Goal: Task Accomplishment & Management: Manage account settings

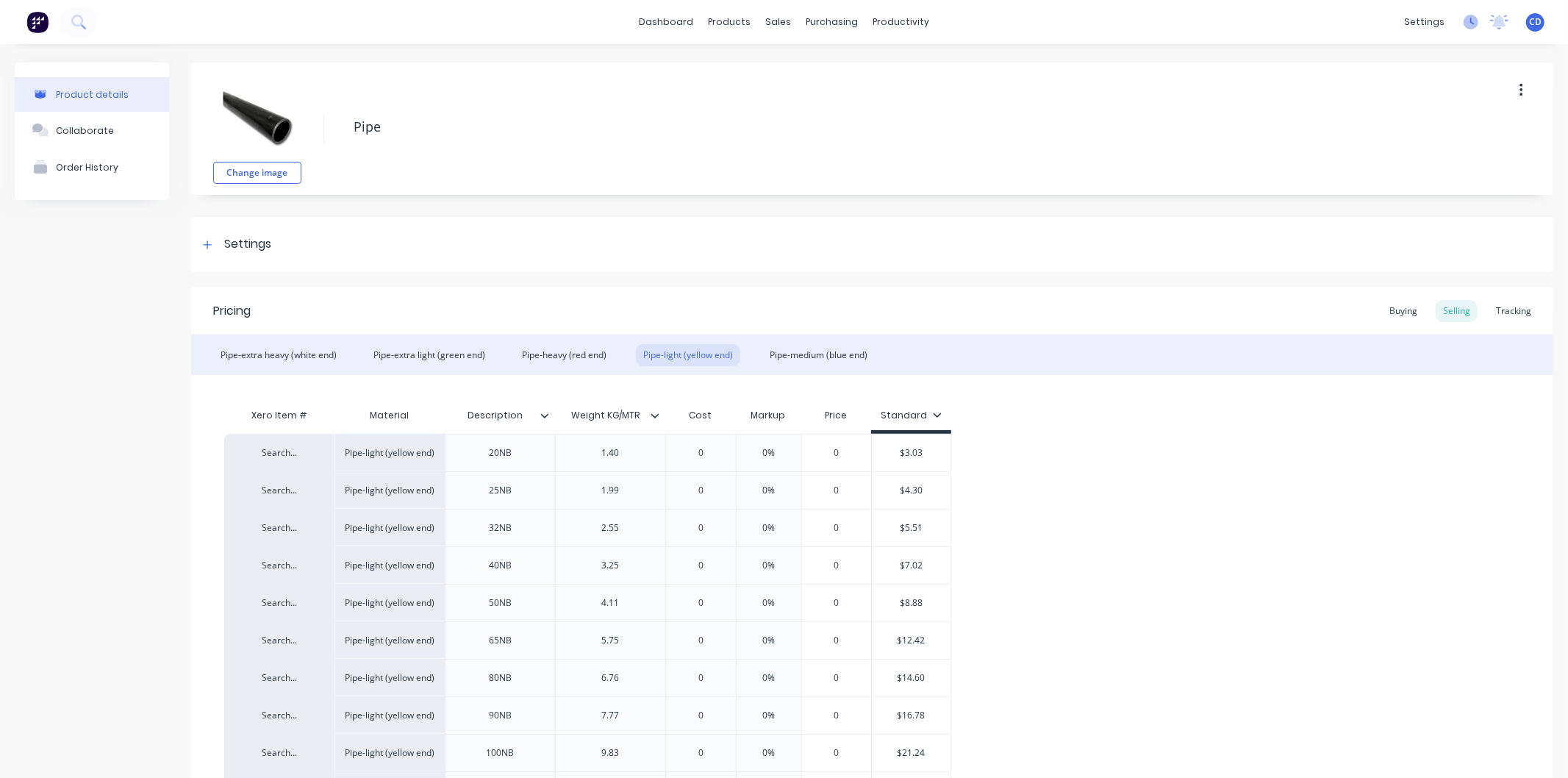
click at [1470, 23] on icon at bounding box center [1472, 21] width 4 height 7
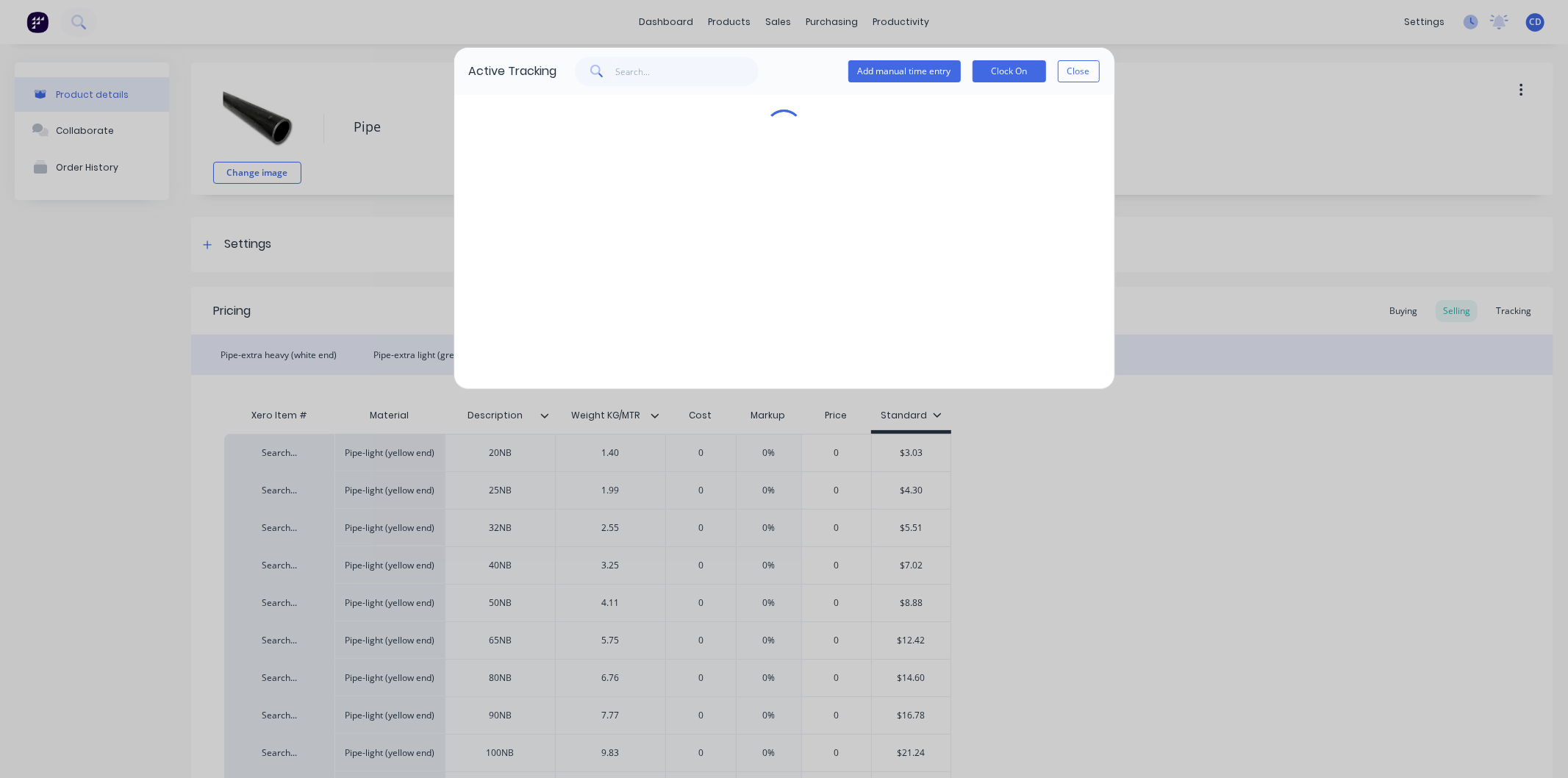
type textarea "x"
click at [1094, 73] on button "Close" at bounding box center [1078, 71] width 42 height 22
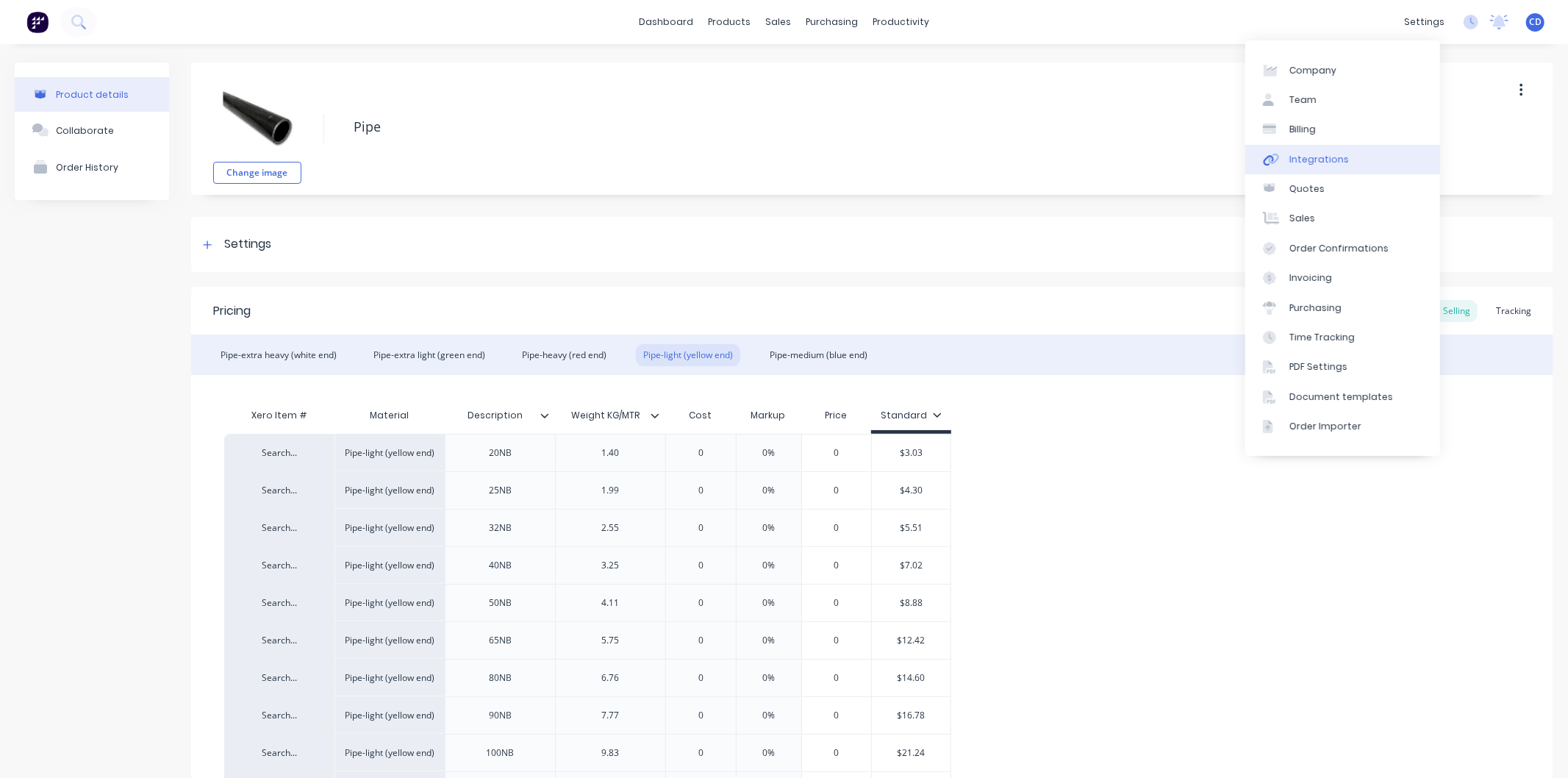
click at [1305, 164] on div "Integrations" at bounding box center [1319, 160] width 60 height 13
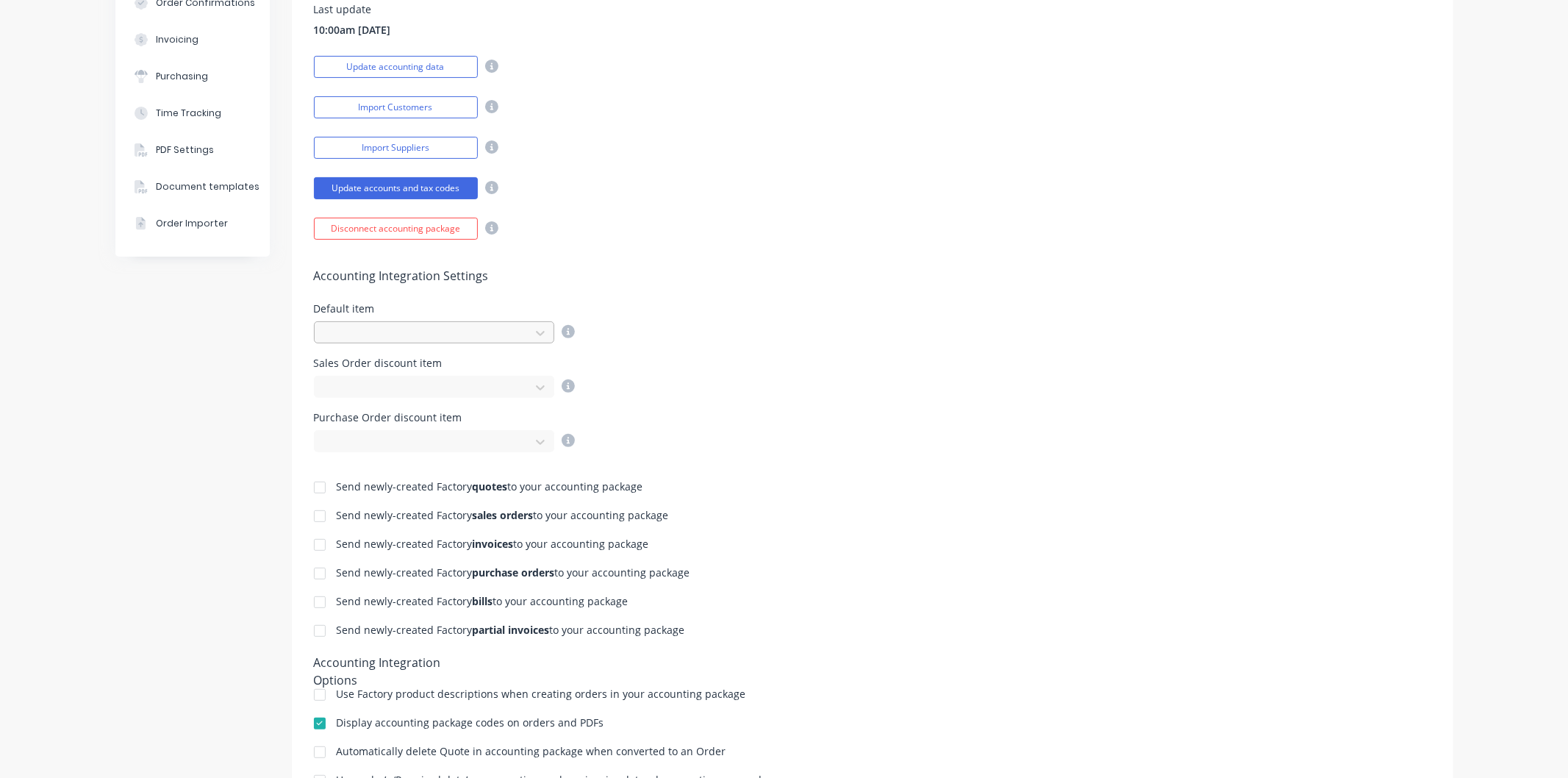
scroll to position [302, 0]
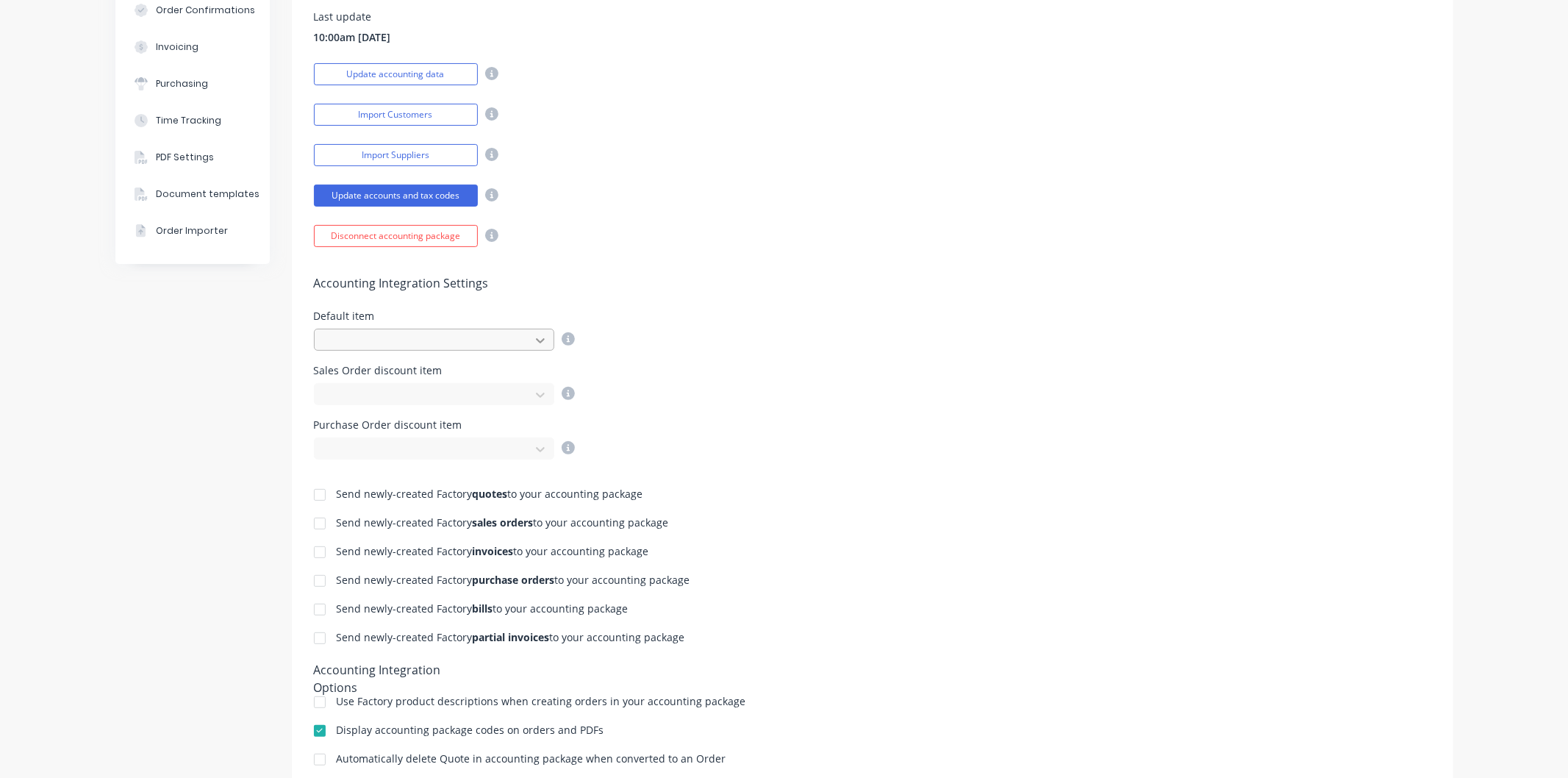
click at [542, 340] on div at bounding box center [540, 340] width 27 height 23
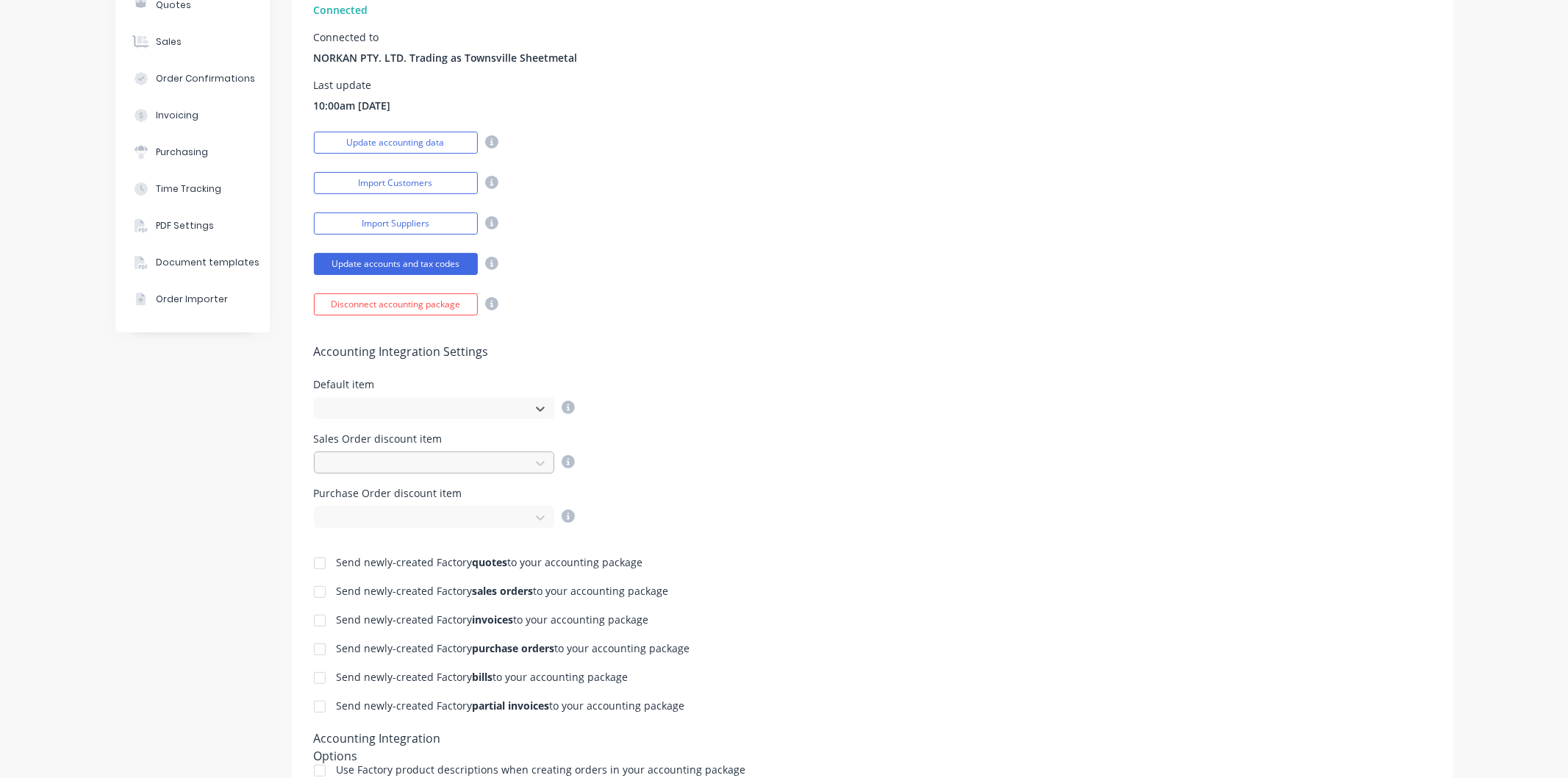
scroll to position [220, 0]
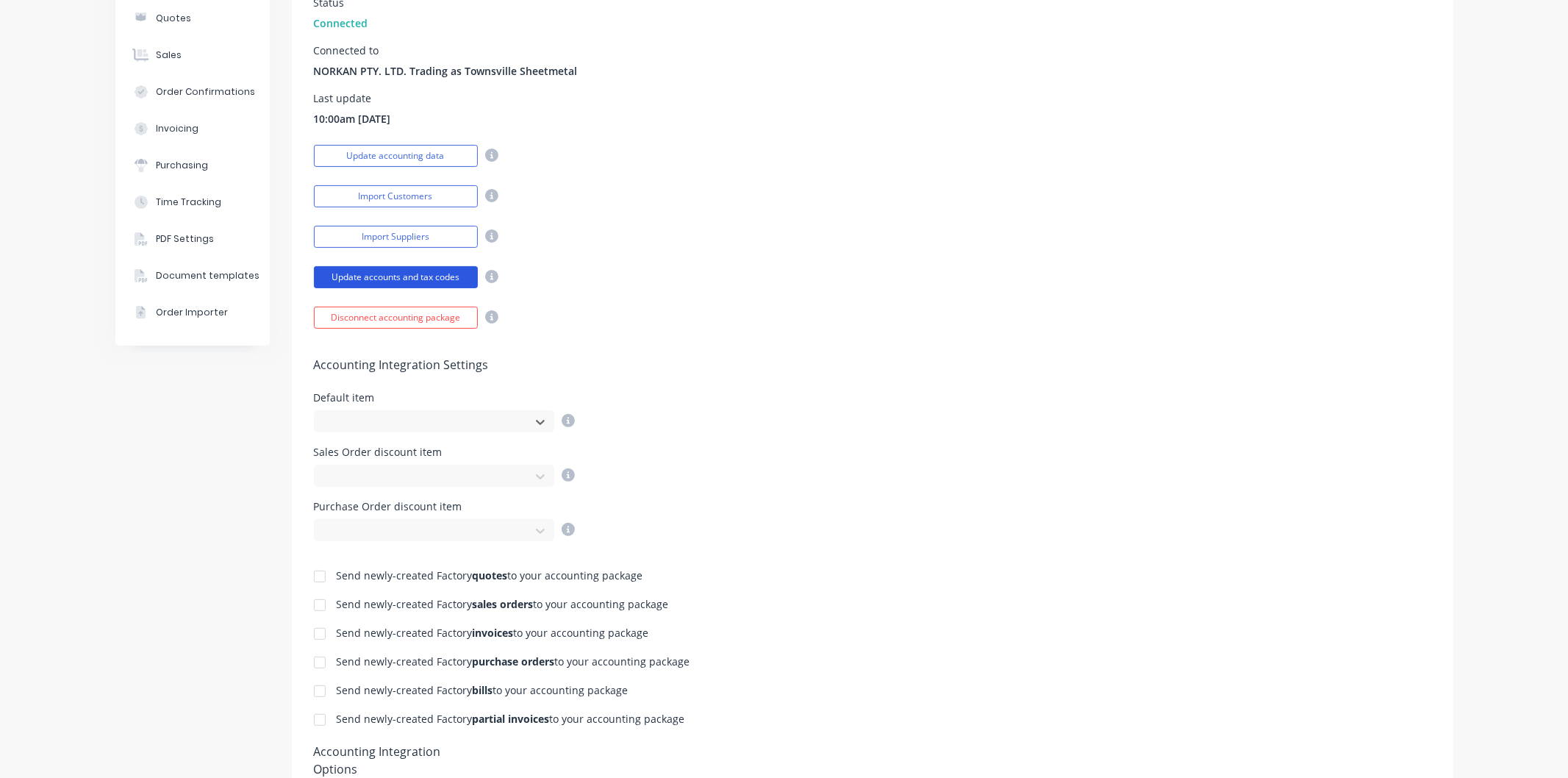
click at [431, 279] on button "Update accounts and tax codes" at bounding box center [396, 277] width 164 height 22
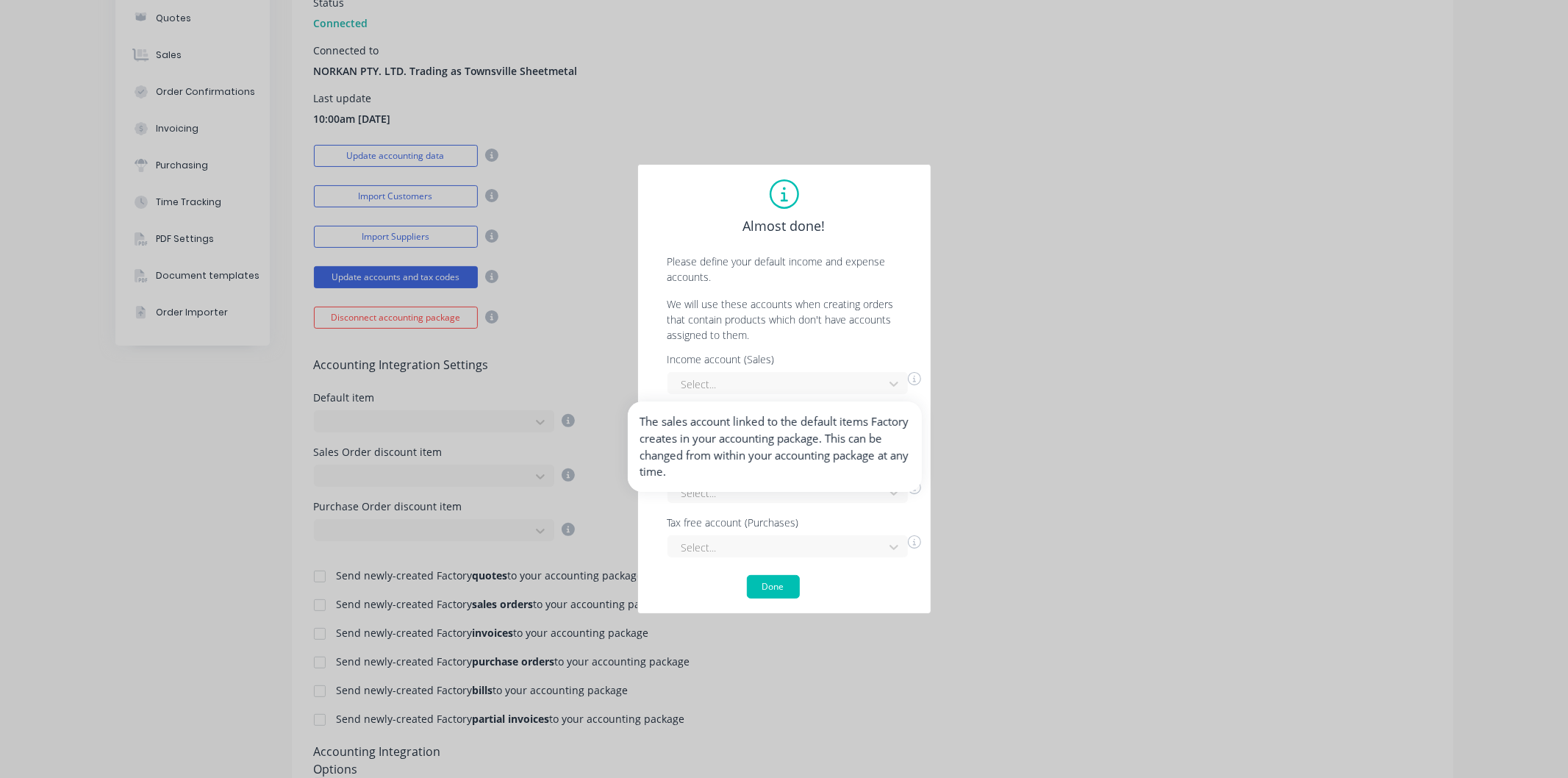
click at [913, 381] on icon at bounding box center [914, 378] width 13 height 13
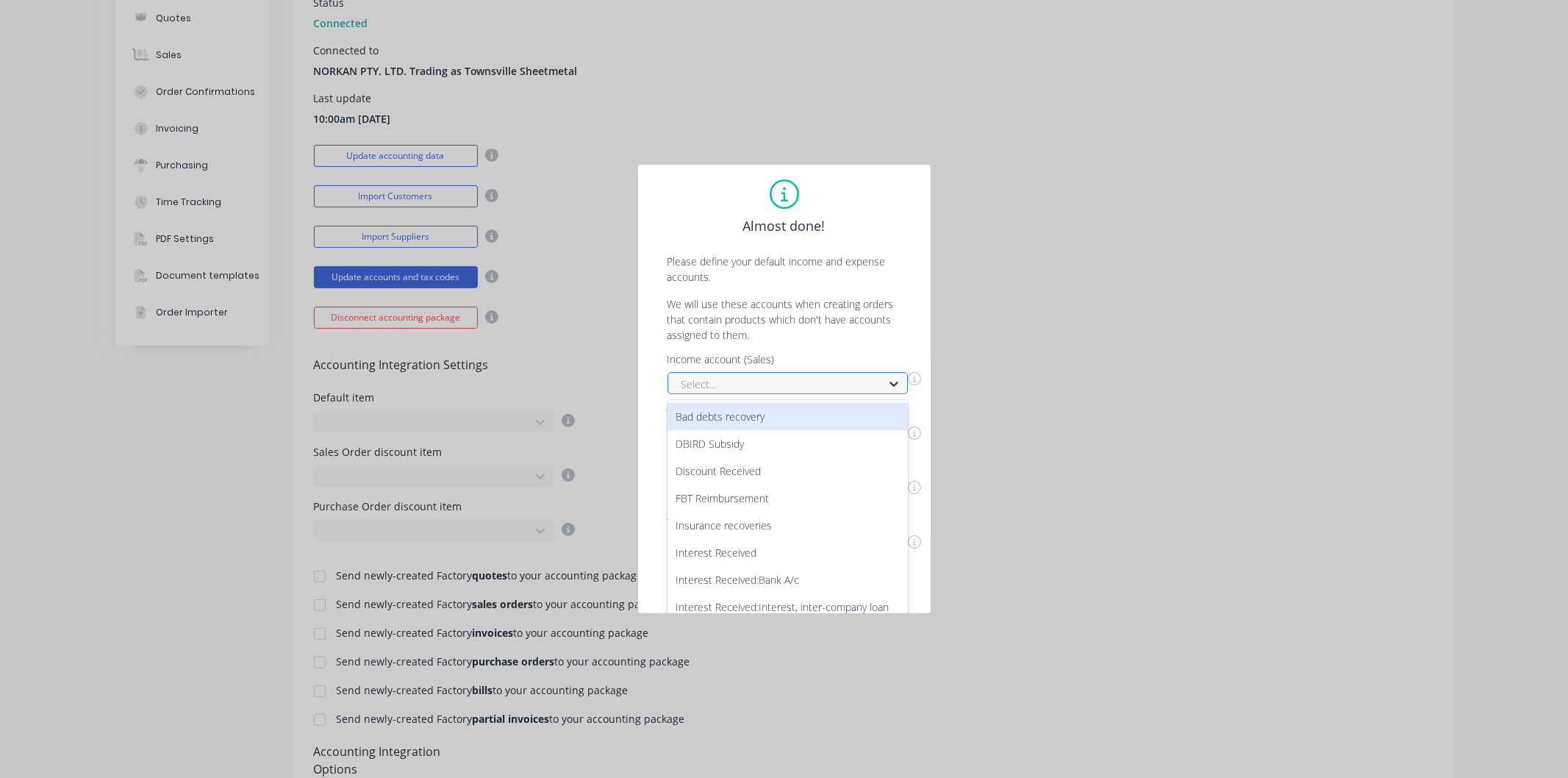
click at [893, 384] on div "Income account (Sales) 25 results available. Use Up and Down to choose options,…" at bounding box center [784, 456] width 263 height 203
click at [893, 384] on div "Income account (Sales) 25 results available. Use Up and Down to choose options,…" at bounding box center [784, 448] width 263 height 203
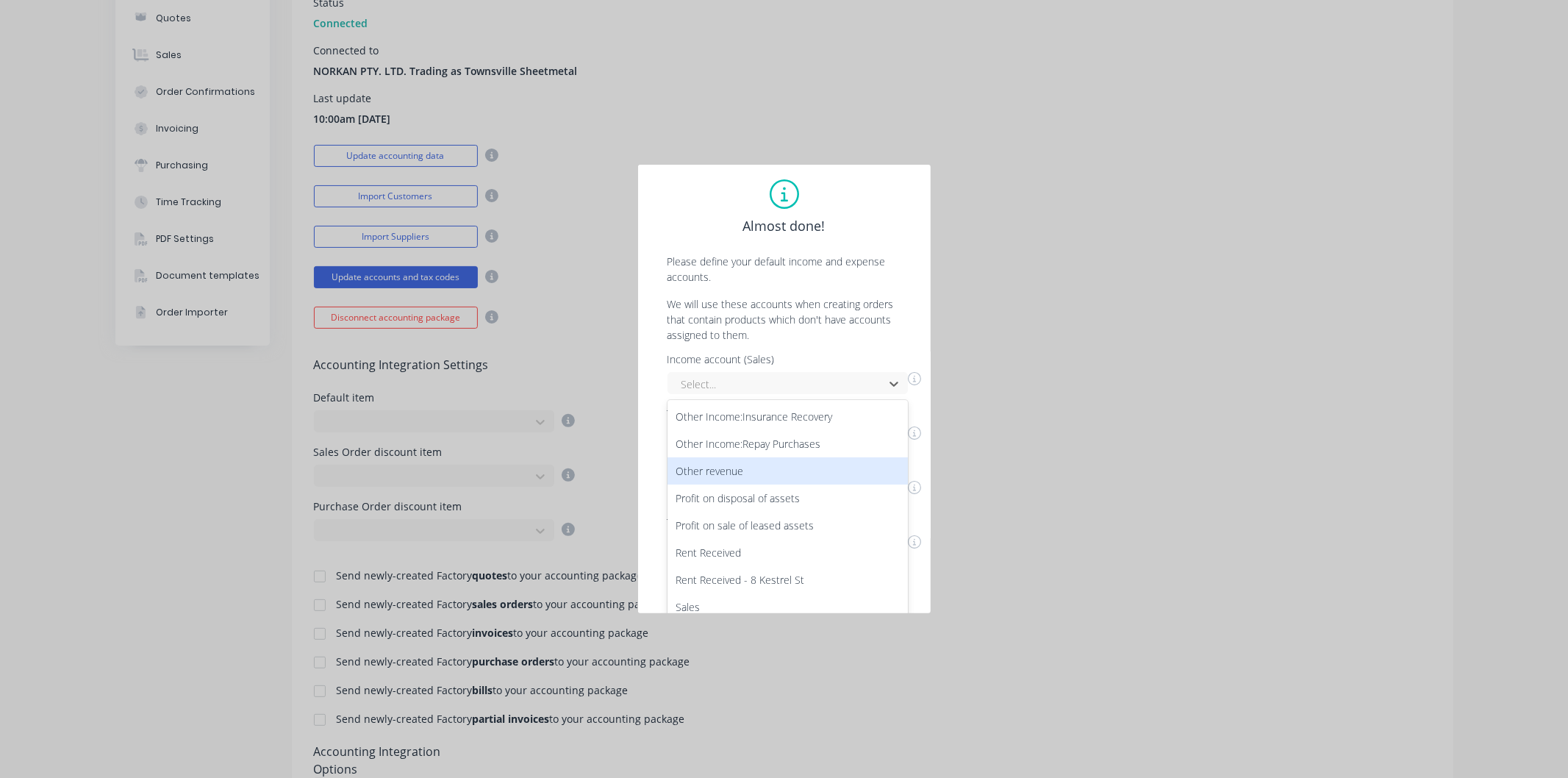
scroll to position [480, 0]
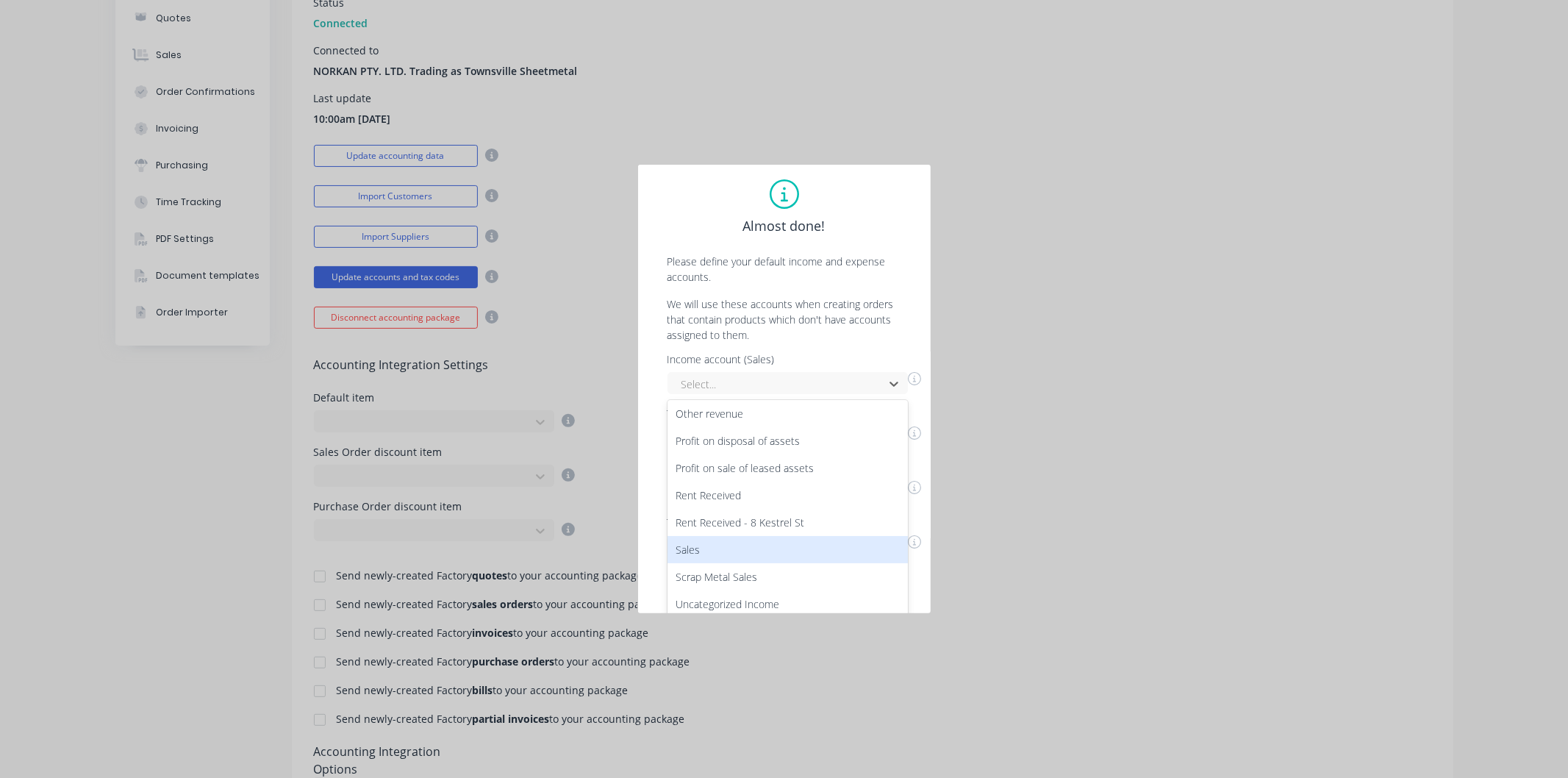
click at [753, 545] on div "Sales" at bounding box center [788, 549] width 241 height 28
click at [900, 438] on div "Select..." at bounding box center [788, 437] width 241 height 22
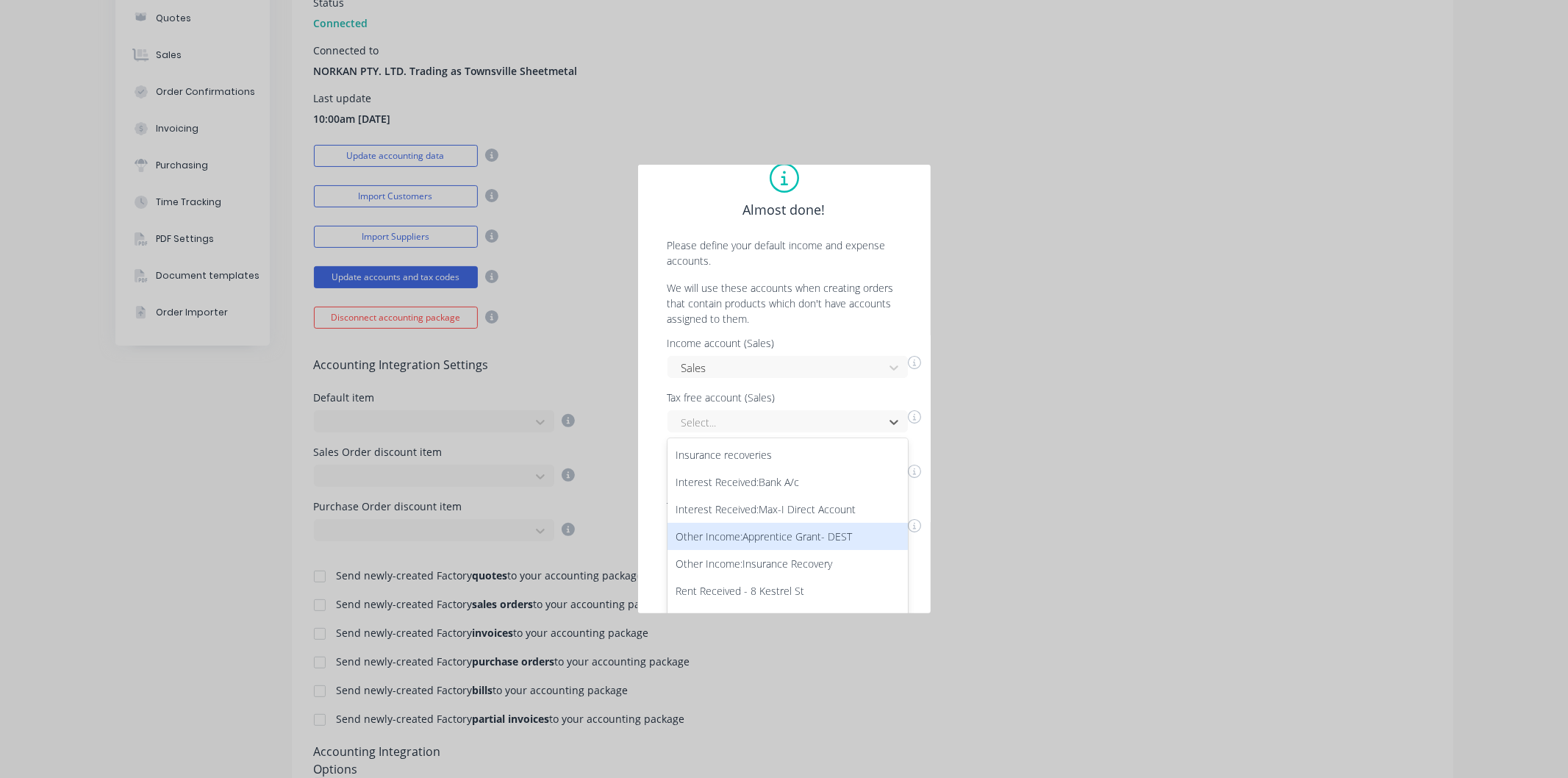
scroll to position [0, 0]
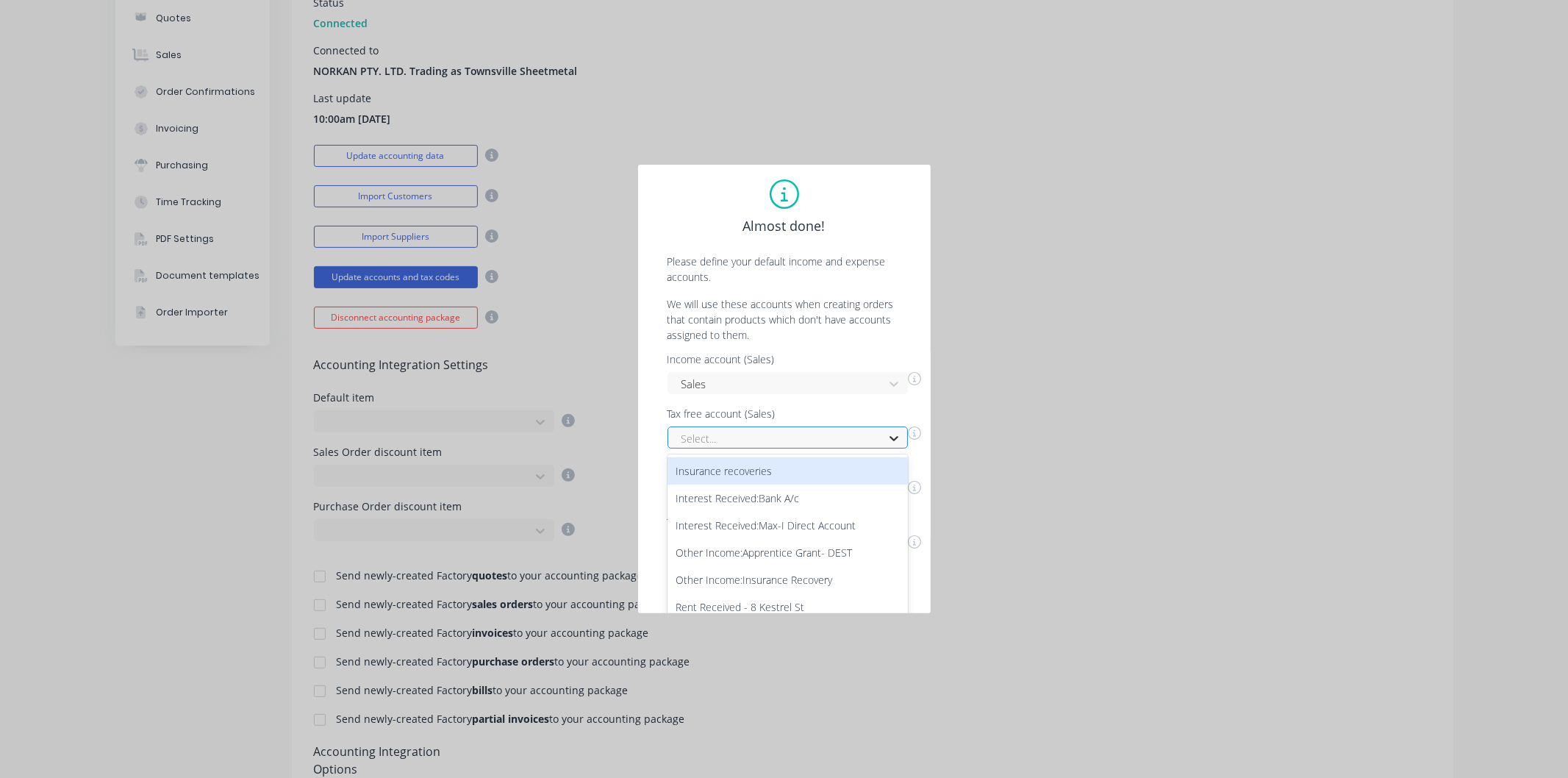
click at [884, 435] on div at bounding box center [894, 438] width 27 height 23
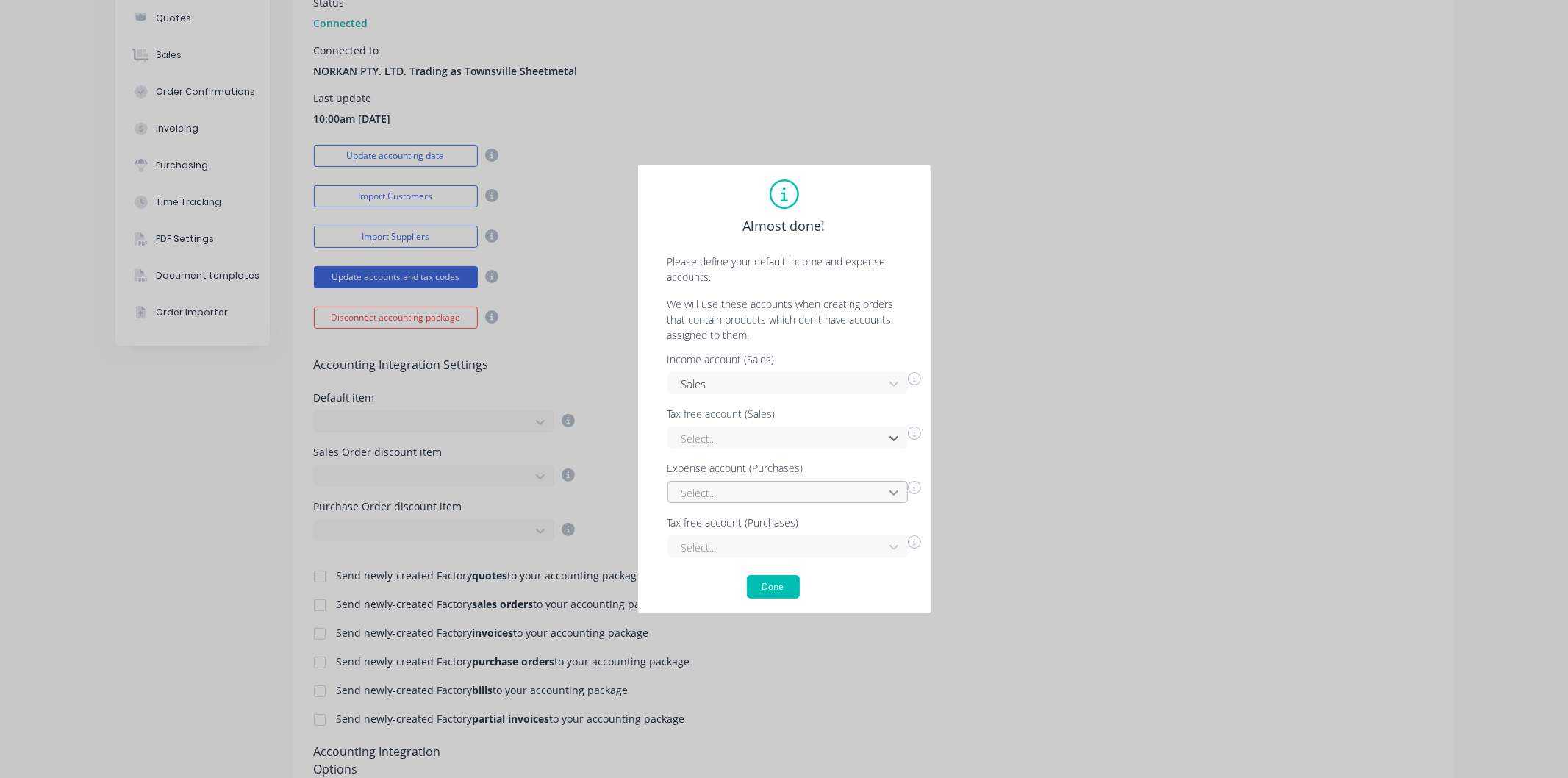
click at [896, 493] on div "Select..." at bounding box center [788, 492] width 241 height 22
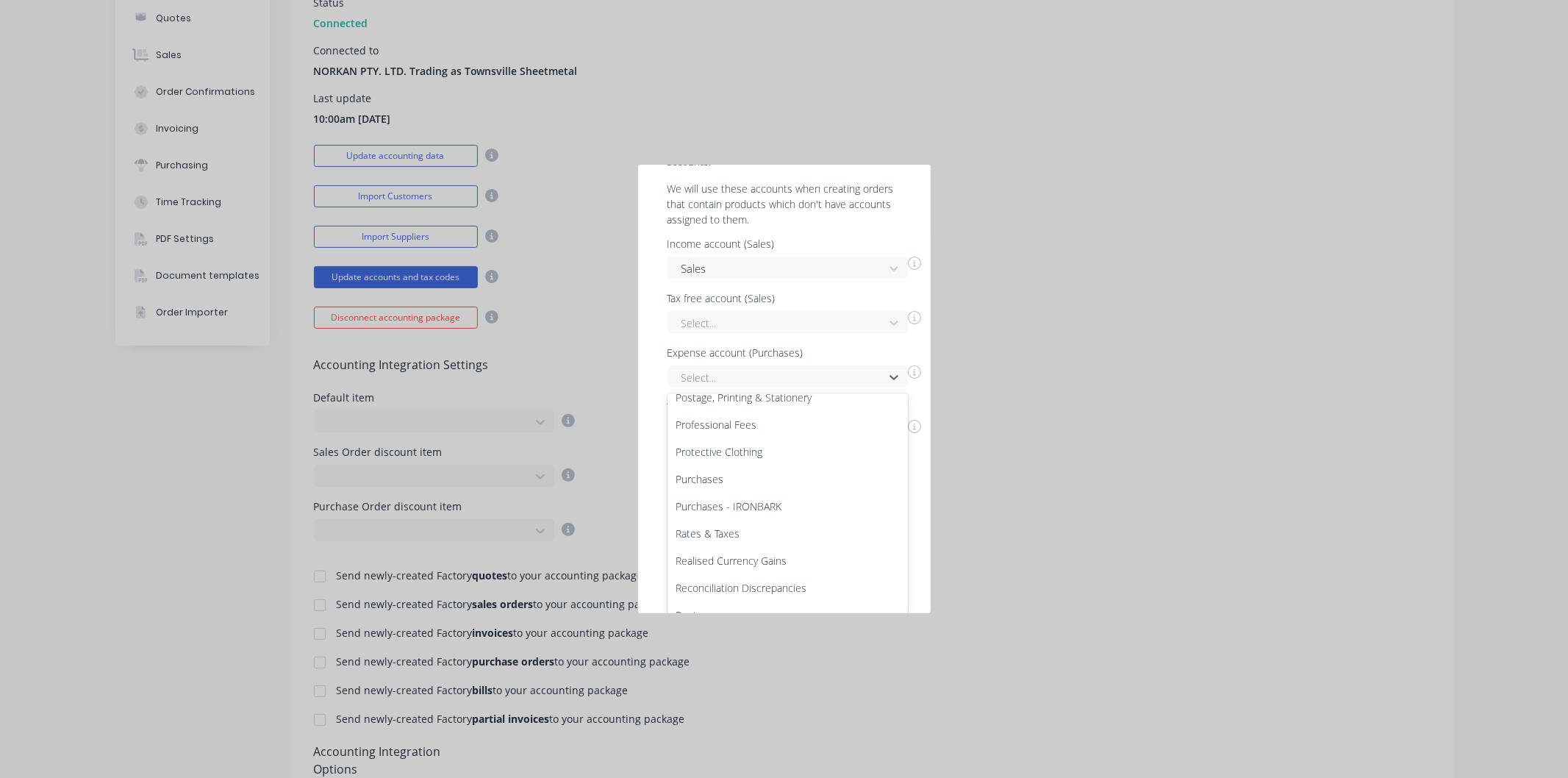
scroll to position [3512, 0]
click at [811, 461] on div "Purchases" at bounding box center [788, 467] width 241 height 28
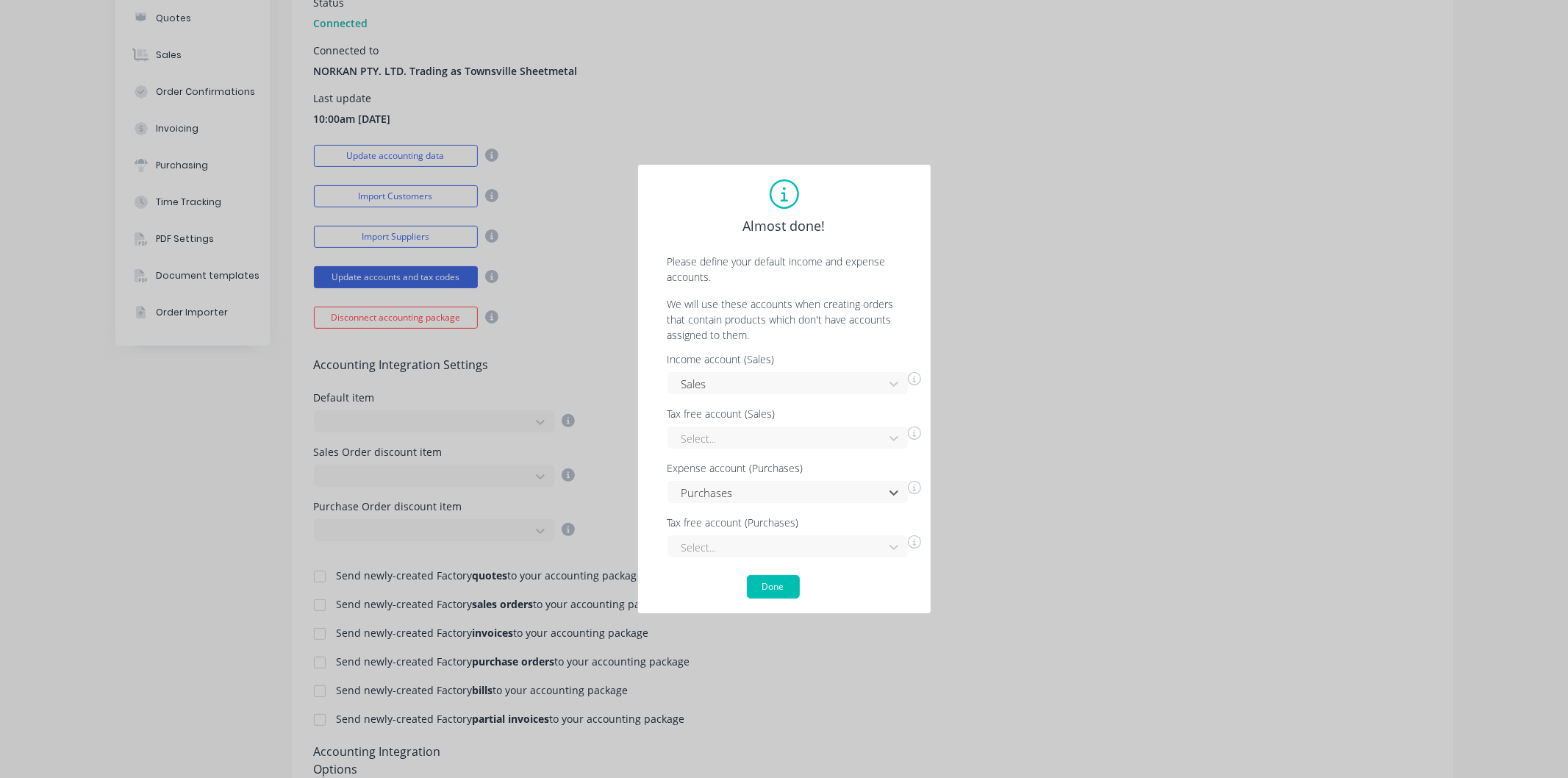
scroll to position [0, 0]
click at [894, 545] on div "Select..." at bounding box center [788, 546] width 241 height 22
click at [888, 450] on div "Income account (Sales) Sales Tax free account (Sales) Select... Expense account…" at bounding box center [784, 456] width 263 height 203
click at [894, 435] on div "Select..." at bounding box center [788, 437] width 241 height 22
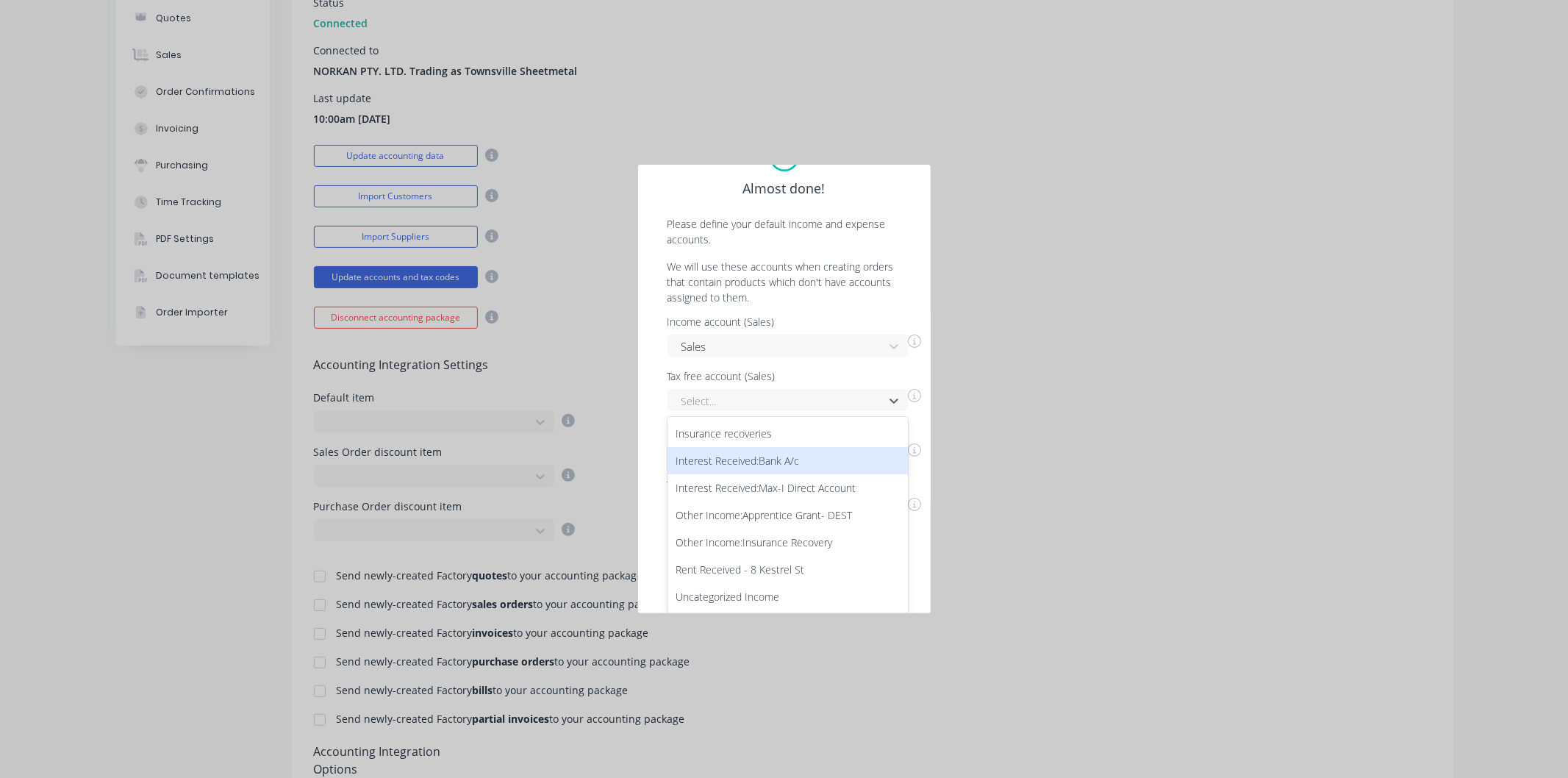
scroll to position [37, 0]
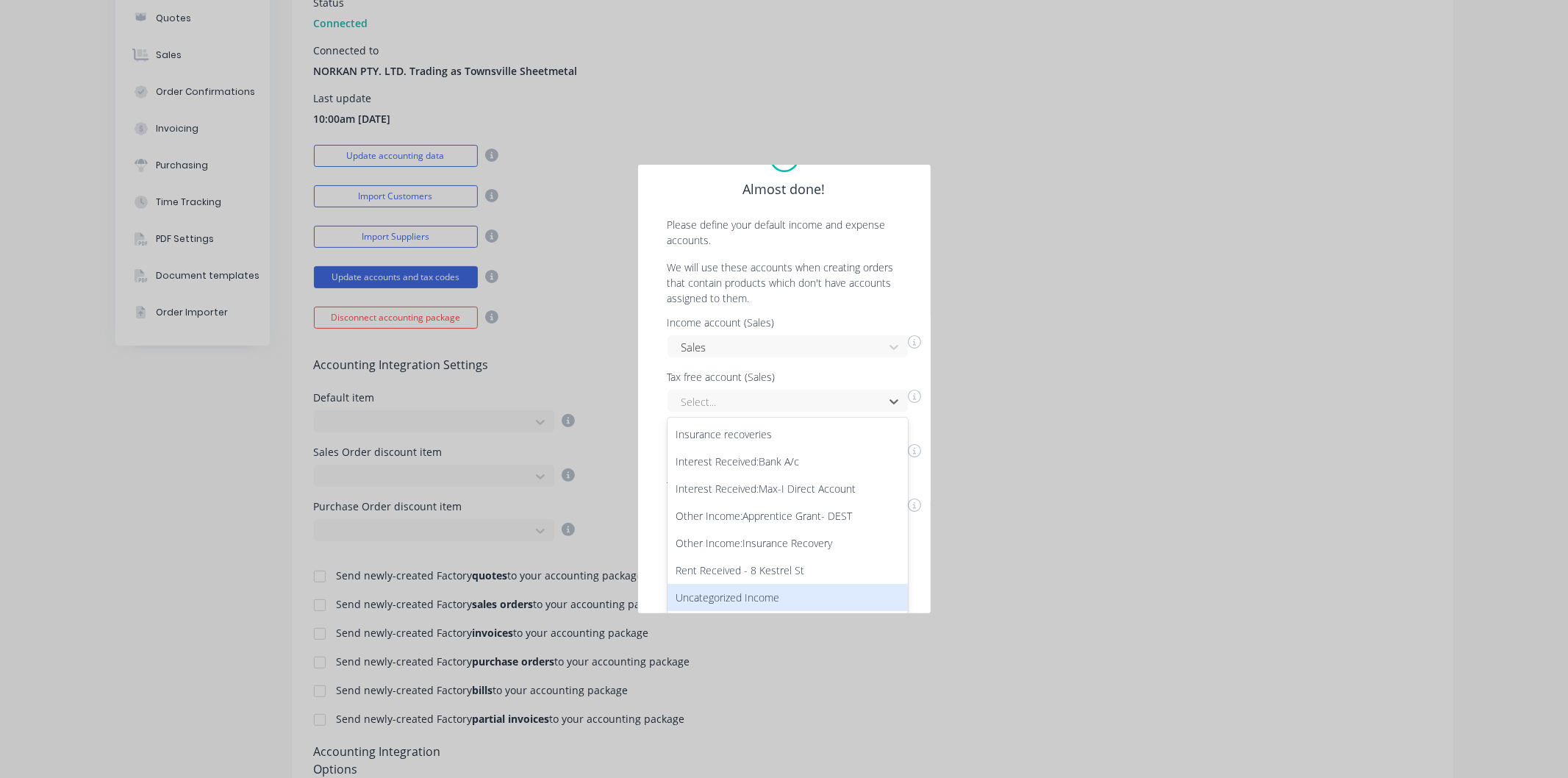
click at [783, 596] on div "Uncategorized Income" at bounding box center [788, 597] width 241 height 28
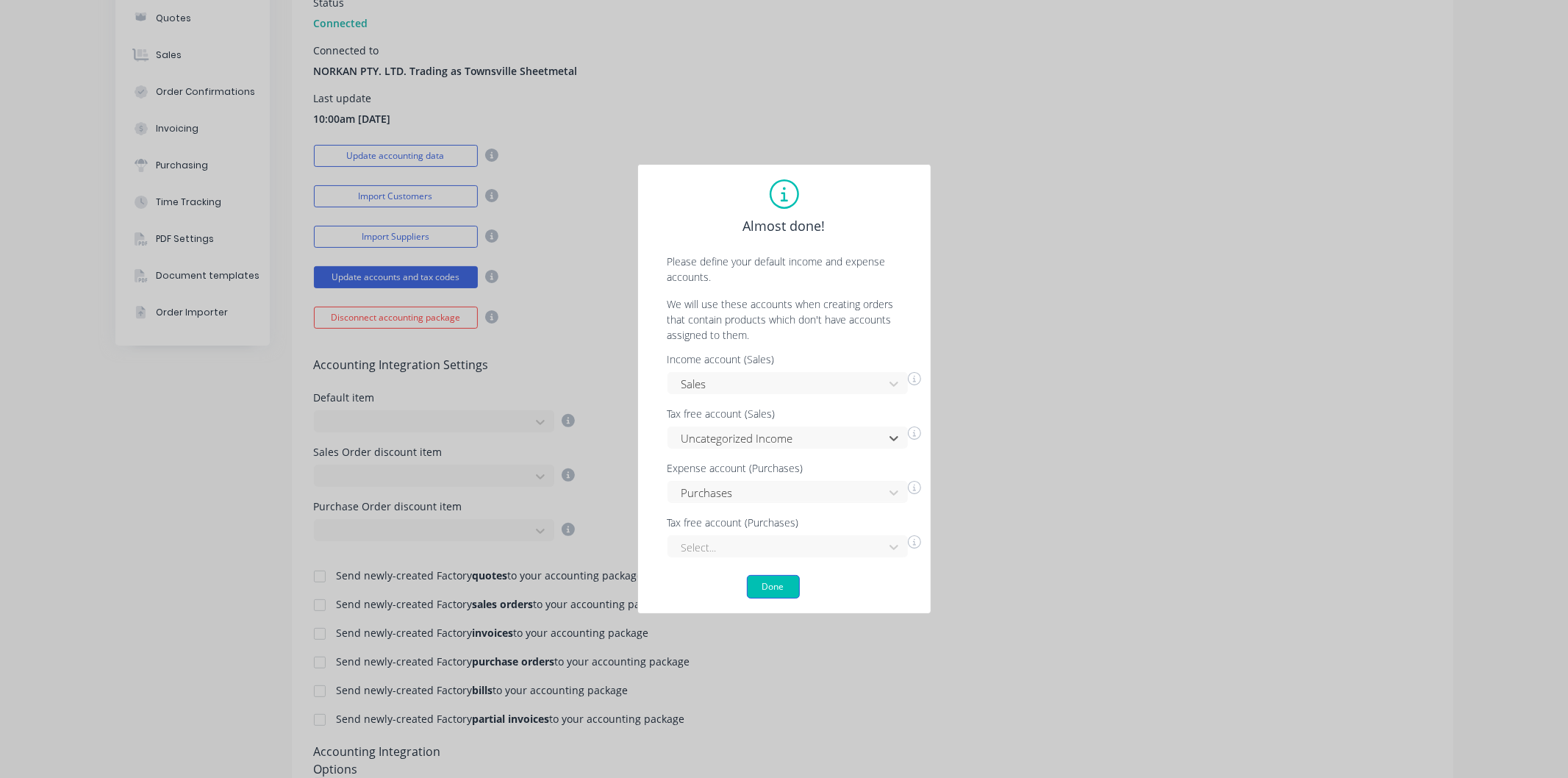
scroll to position [0, 0]
click at [892, 553] on div "Select..." at bounding box center [788, 546] width 241 height 22
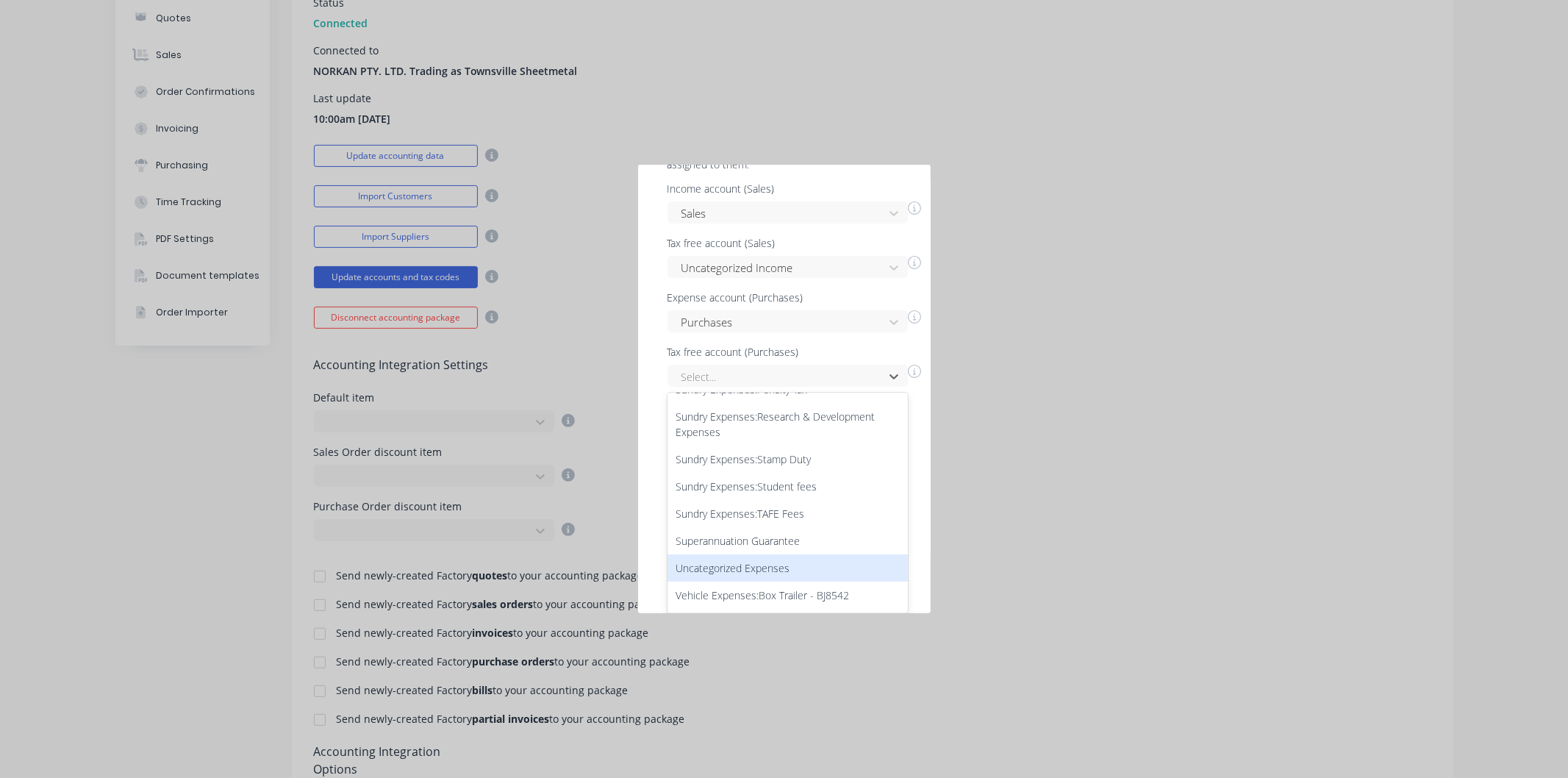
scroll to position [398, 0]
click at [781, 543] on div "Uncategorized Expenses" at bounding box center [788, 543] width 241 height 28
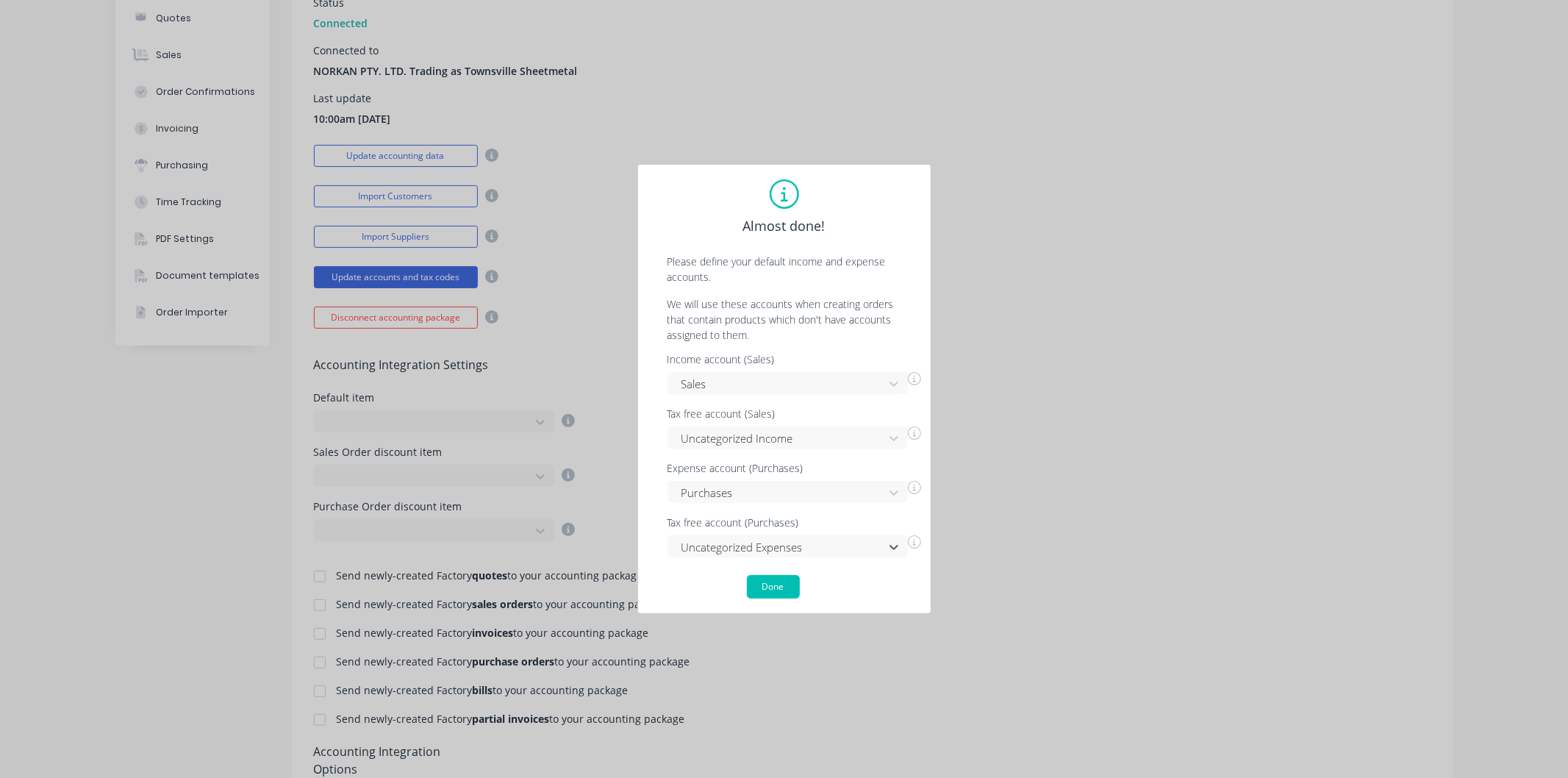
scroll to position [0, 0]
click at [778, 590] on button "Done" at bounding box center [772, 586] width 53 height 23
